Goal: Task Accomplishment & Management: Use online tool/utility

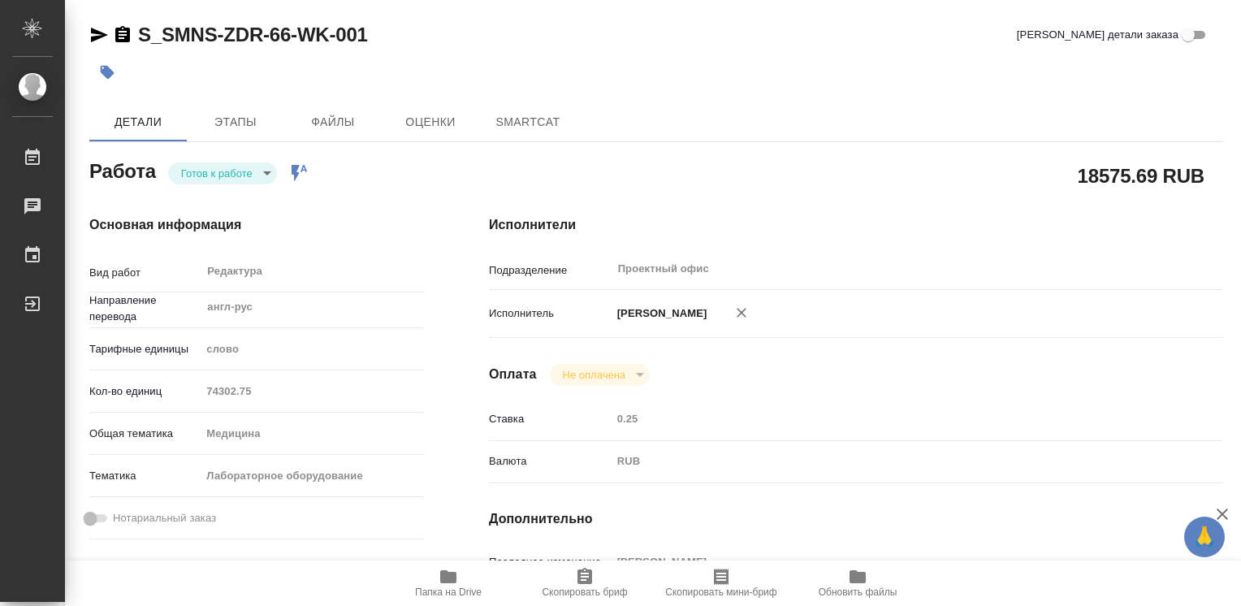
type textarea "x"
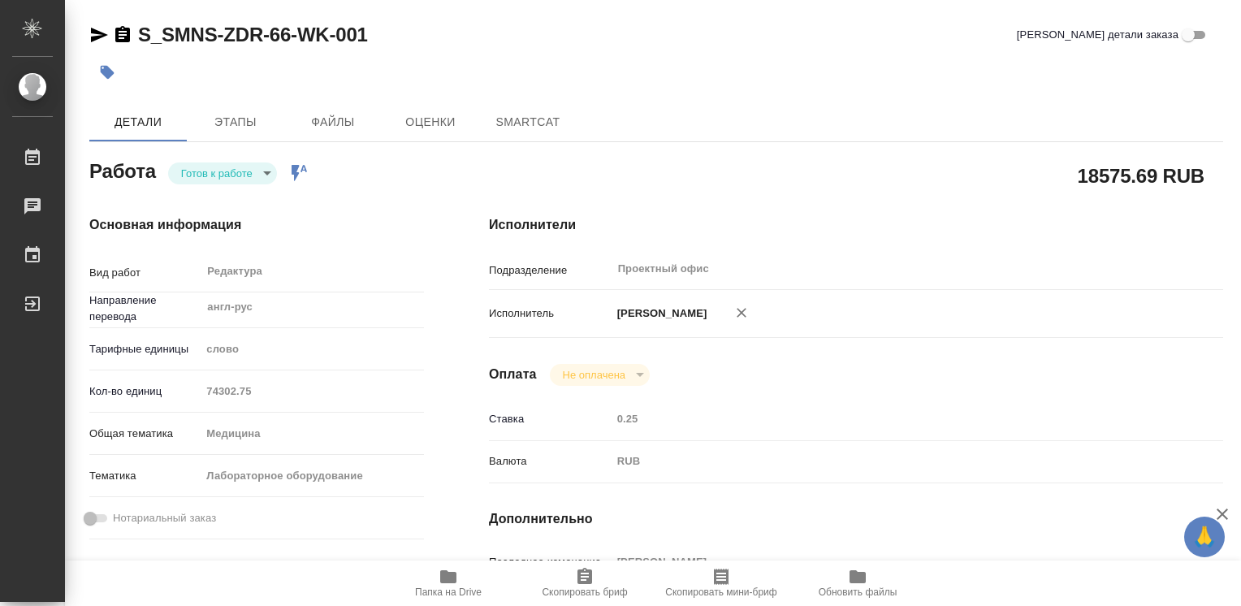
type textarea "x"
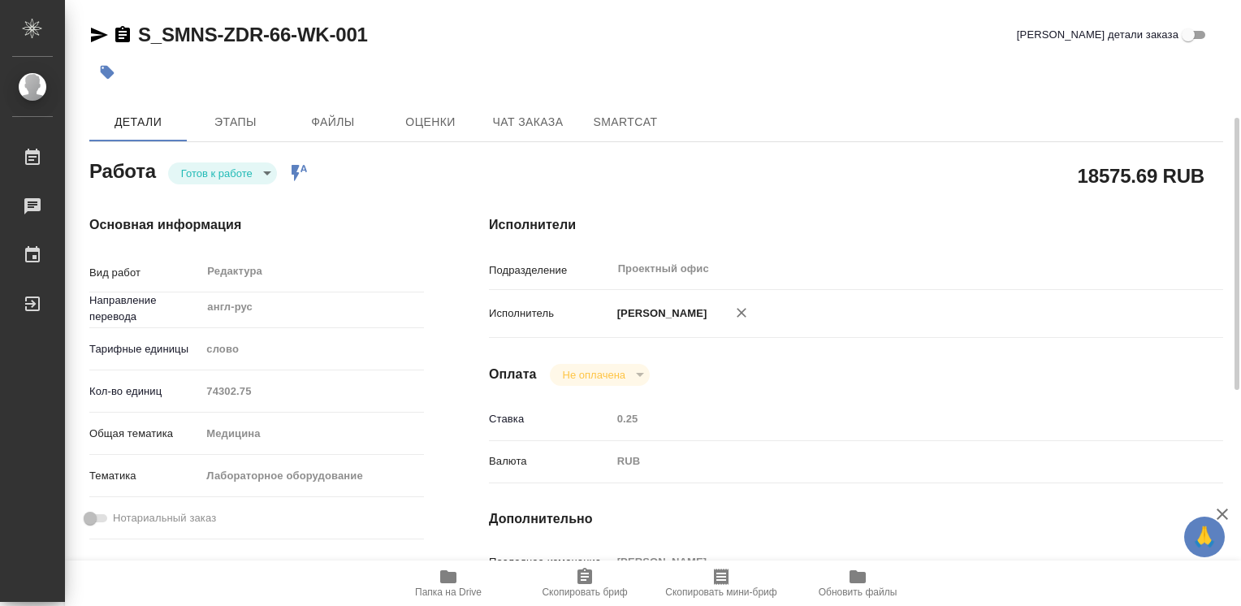
scroll to position [81, 0]
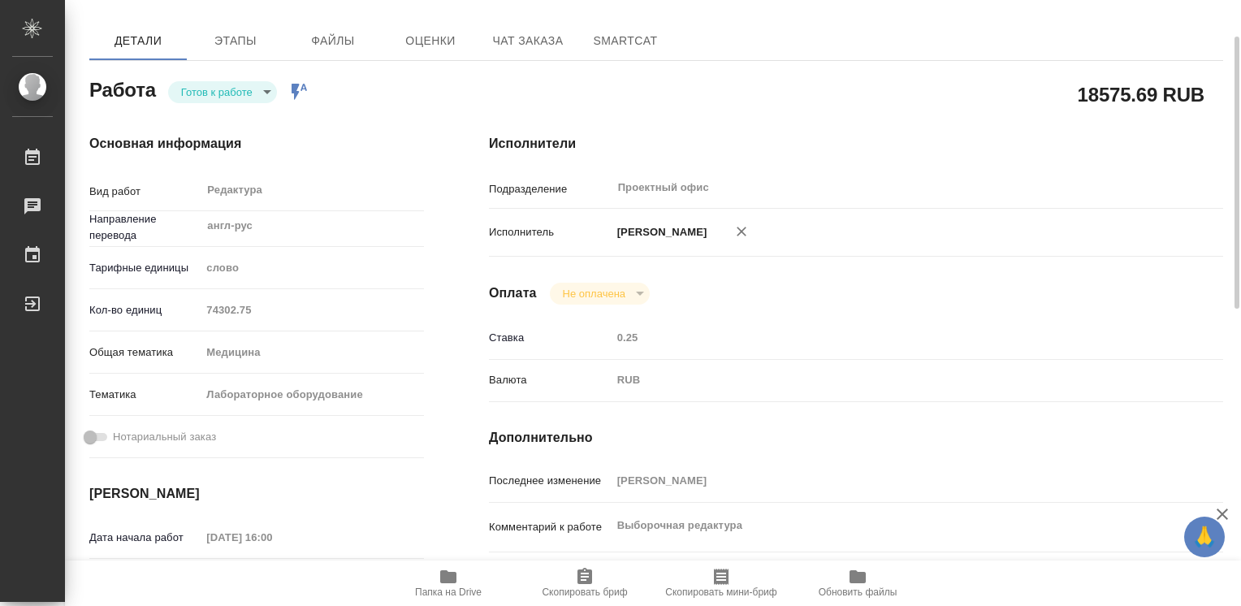
type textarea "x"
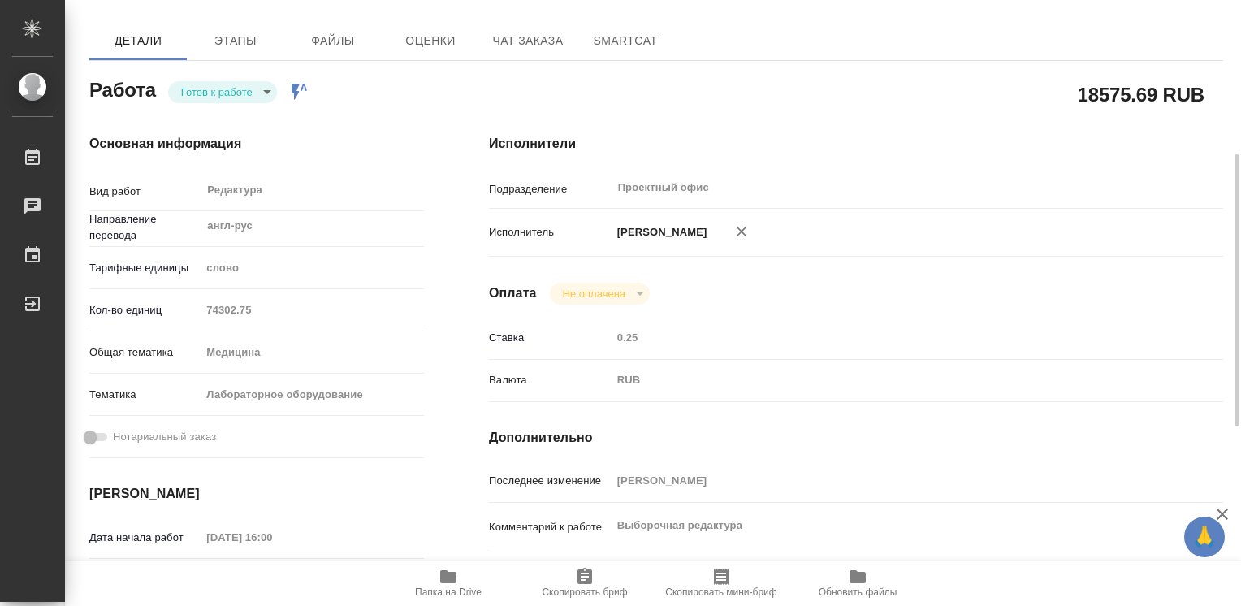
scroll to position [244, 0]
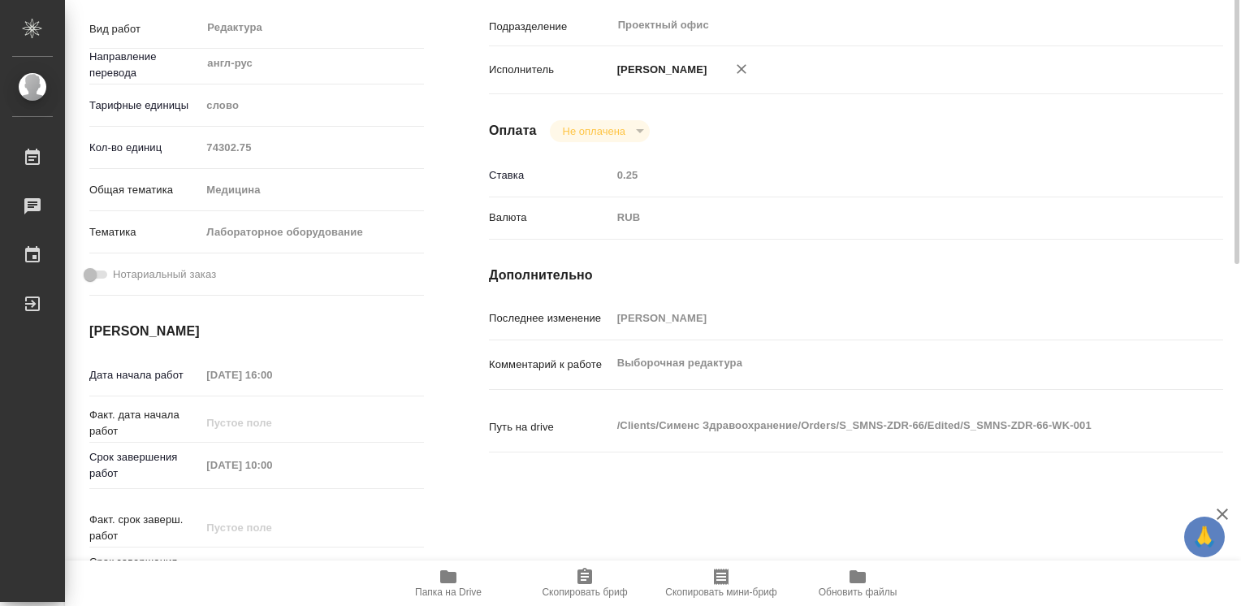
type textarea "x"
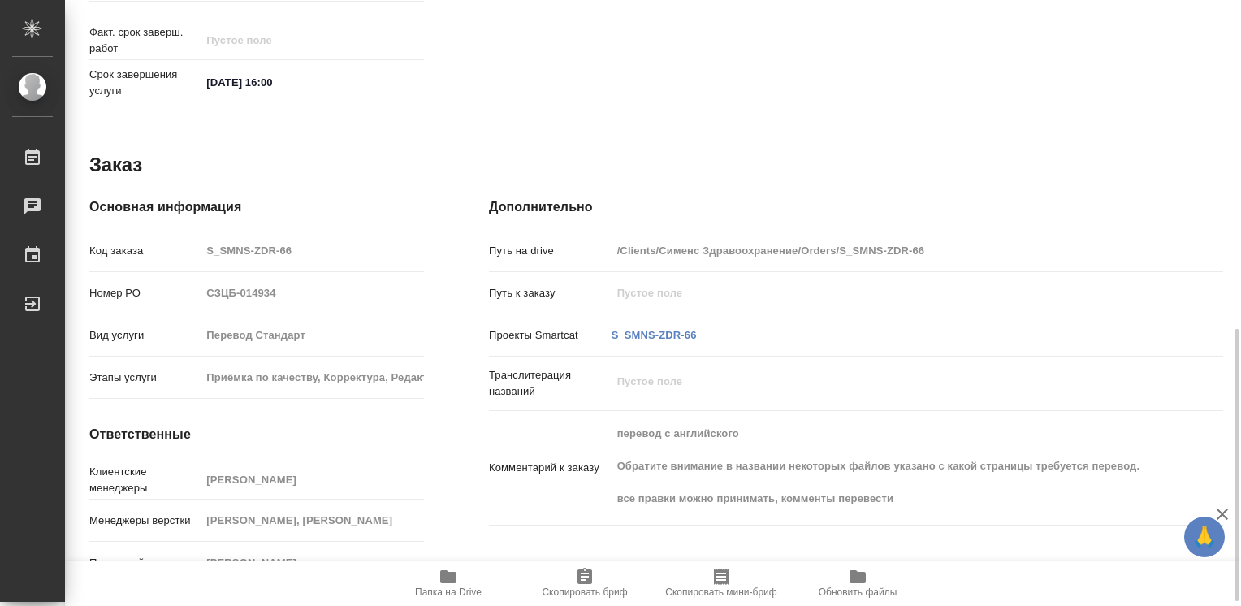
scroll to position [741, 0]
